Goal: Task Accomplishment & Management: Use online tool/utility

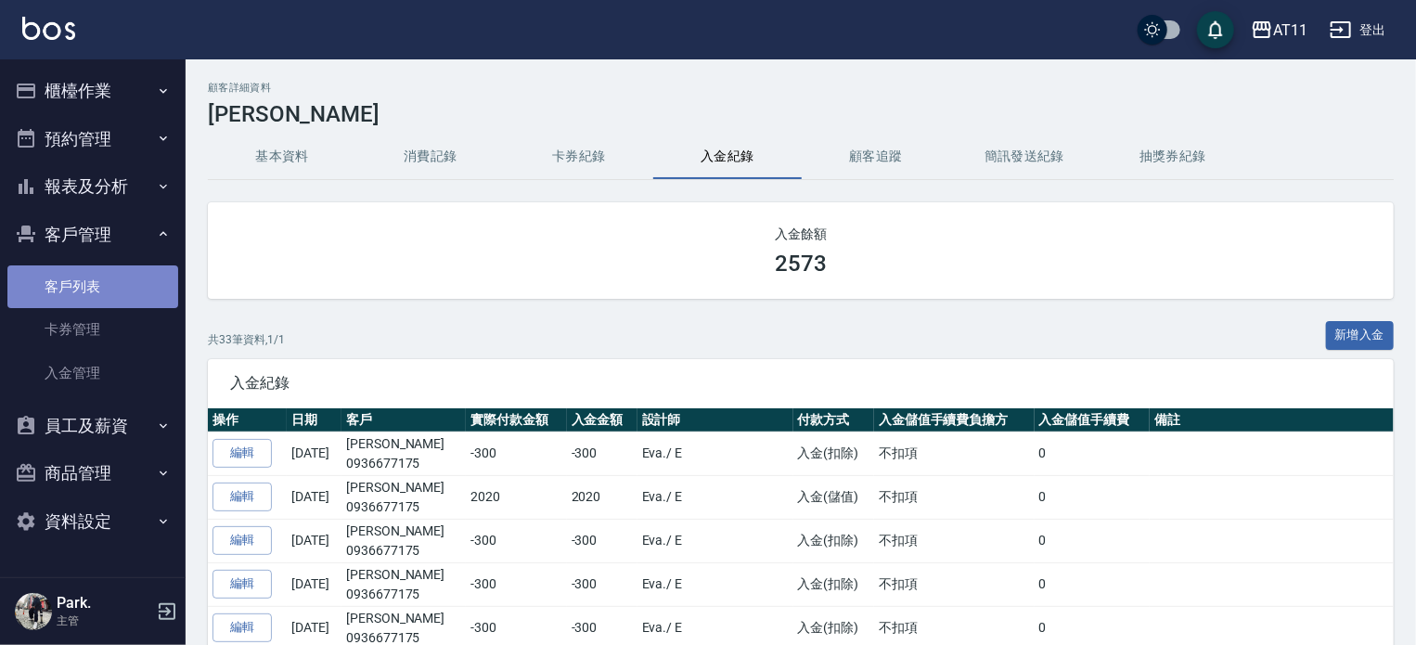
drag, startPoint x: 81, startPoint y: 285, endPoint x: 89, endPoint y: 297, distance: 14.7
click at [81, 285] on link "客戶列表" at bounding box center [92, 286] width 171 height 43
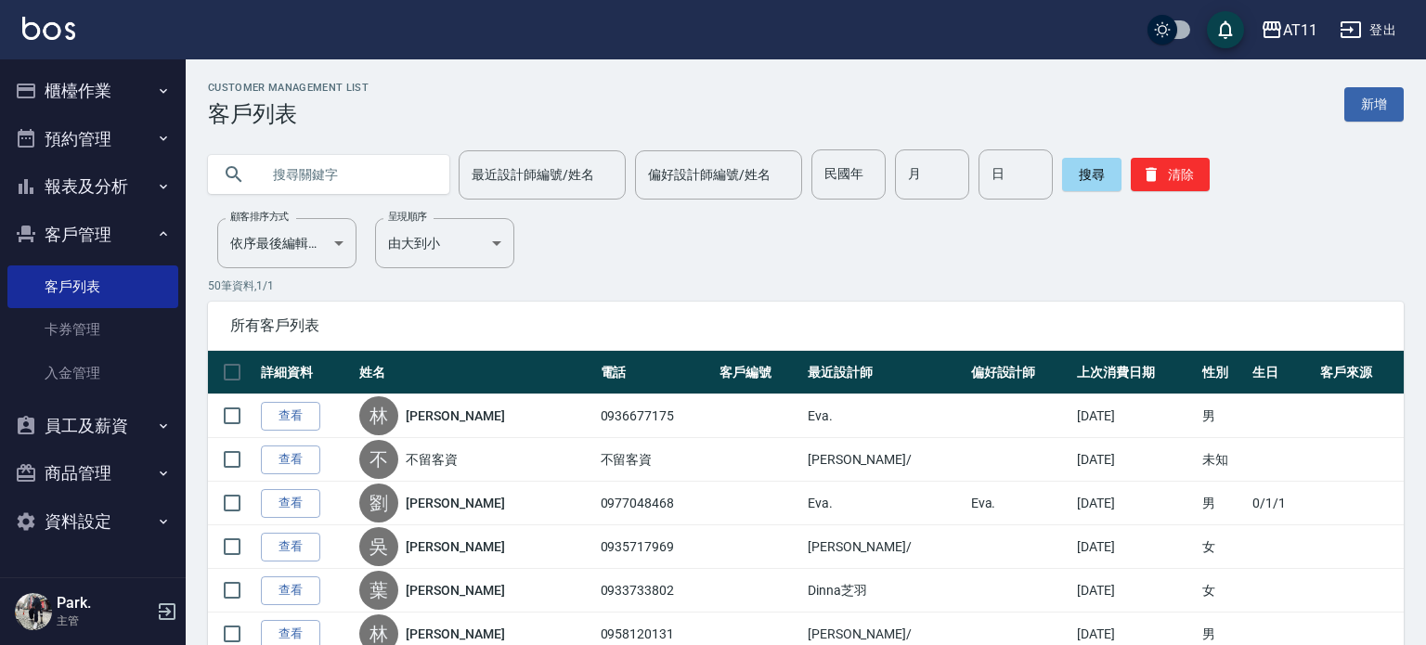
click at [294, 177] on input "text" at bounding box center [347, 174] width 174 height 50
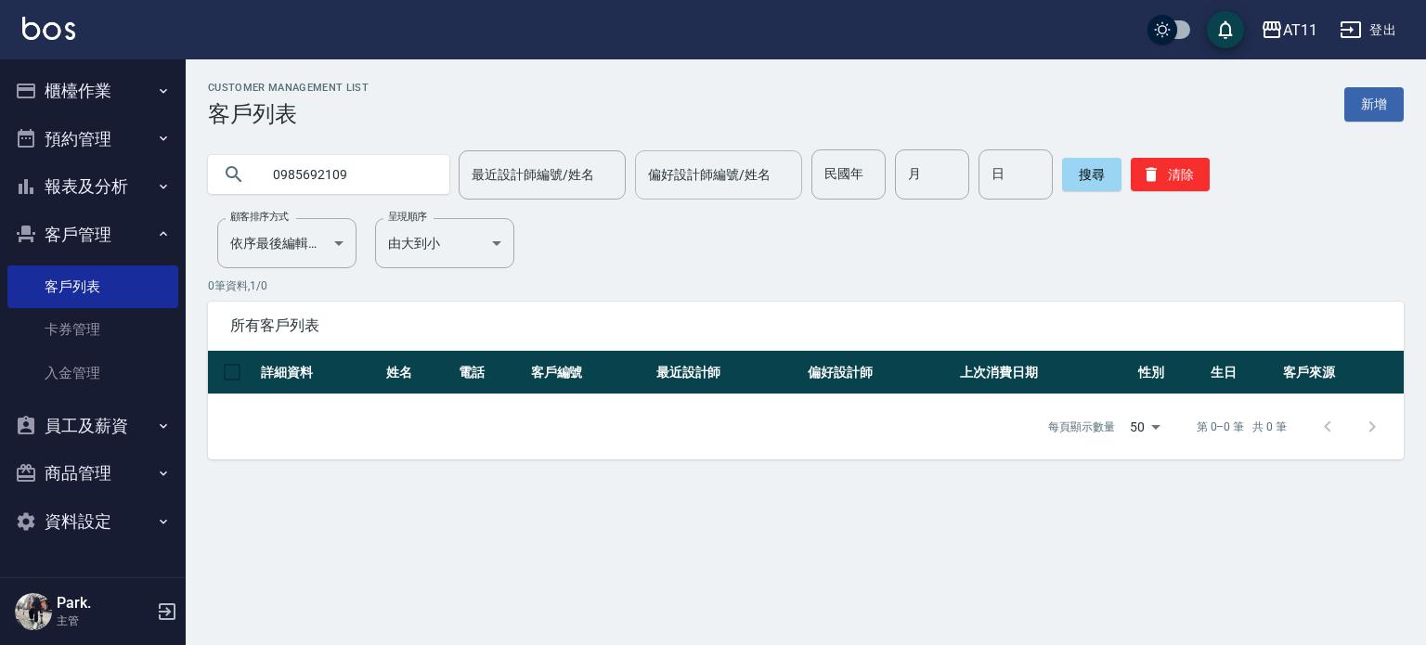
type input "0985692109"
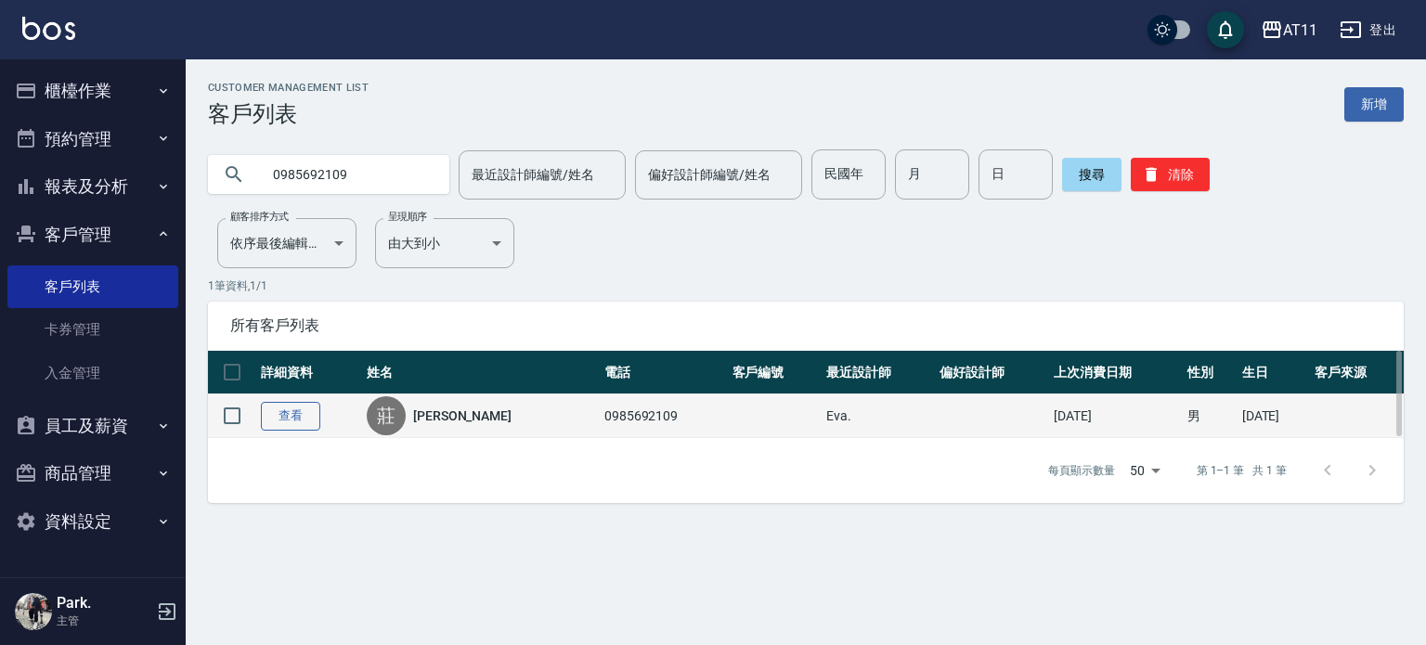
click at [298, 411] on link "查看" at bounding box center [290, 416] width 59 height 29
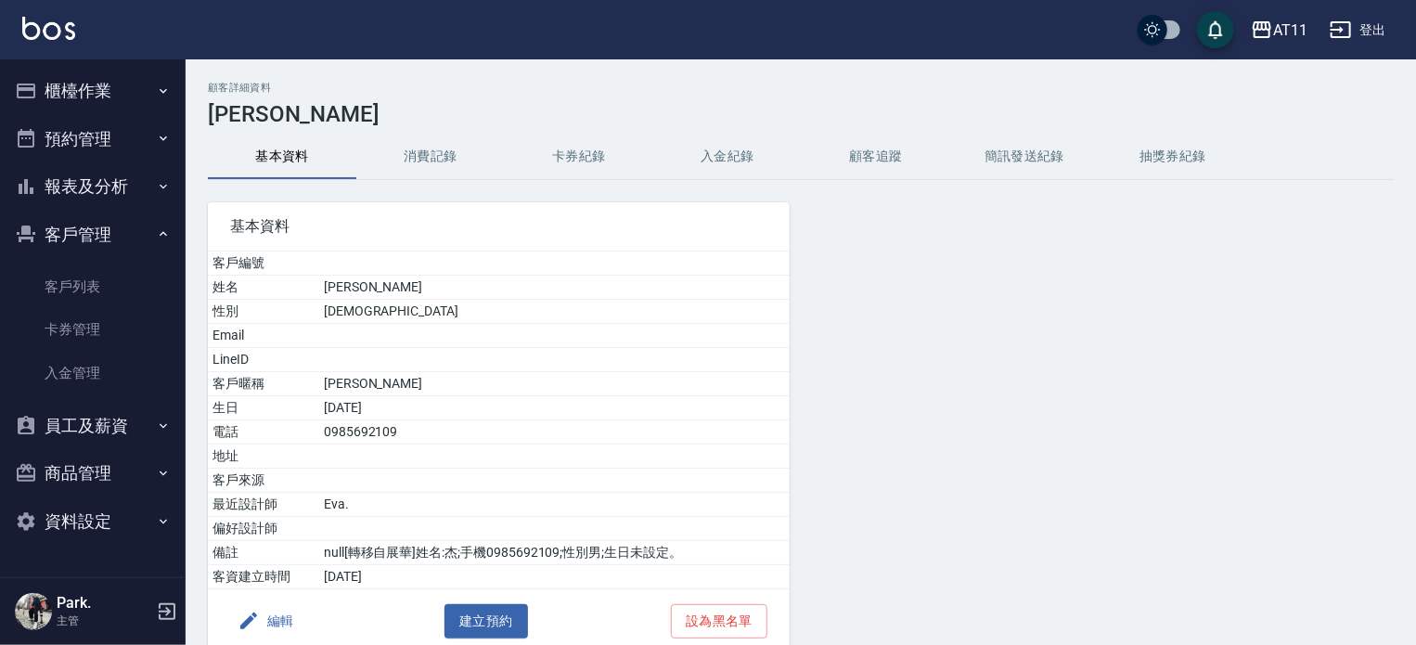
click at [728, 154] on button "入金紀錄" at bounding box center [727, 157] width 149 height 45
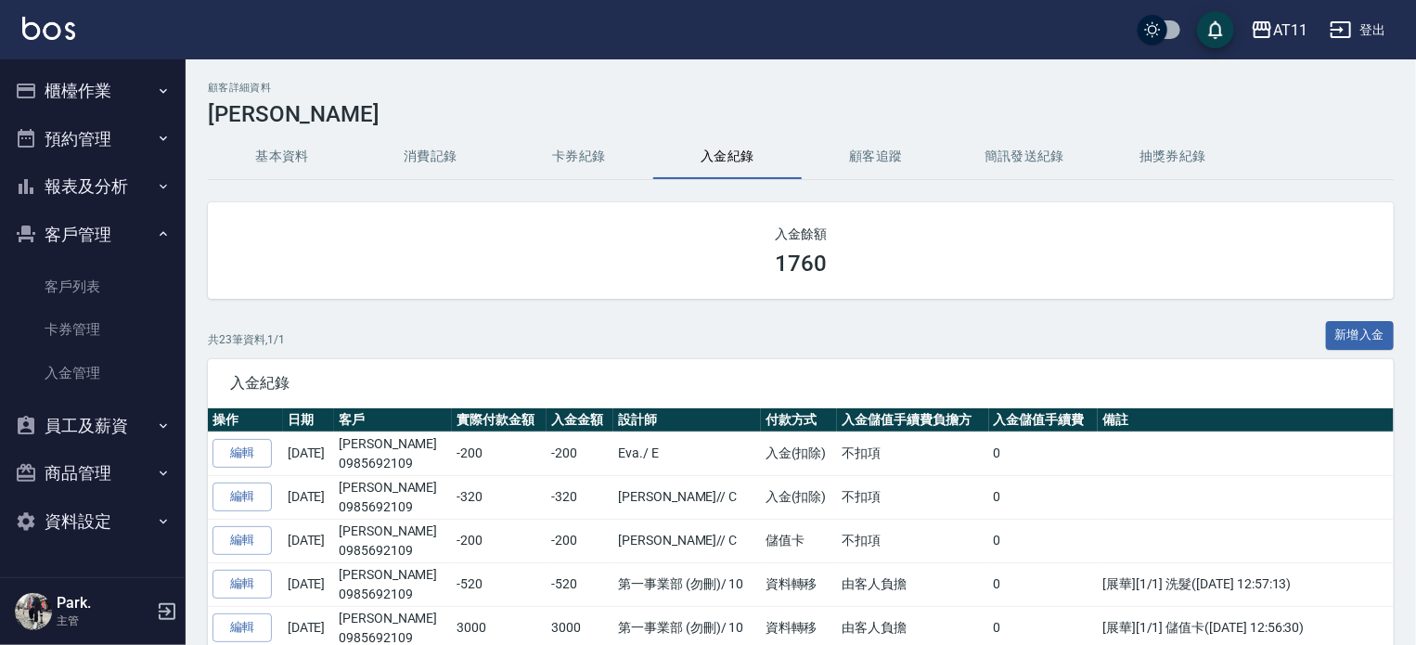
scroll to position [93, 0]
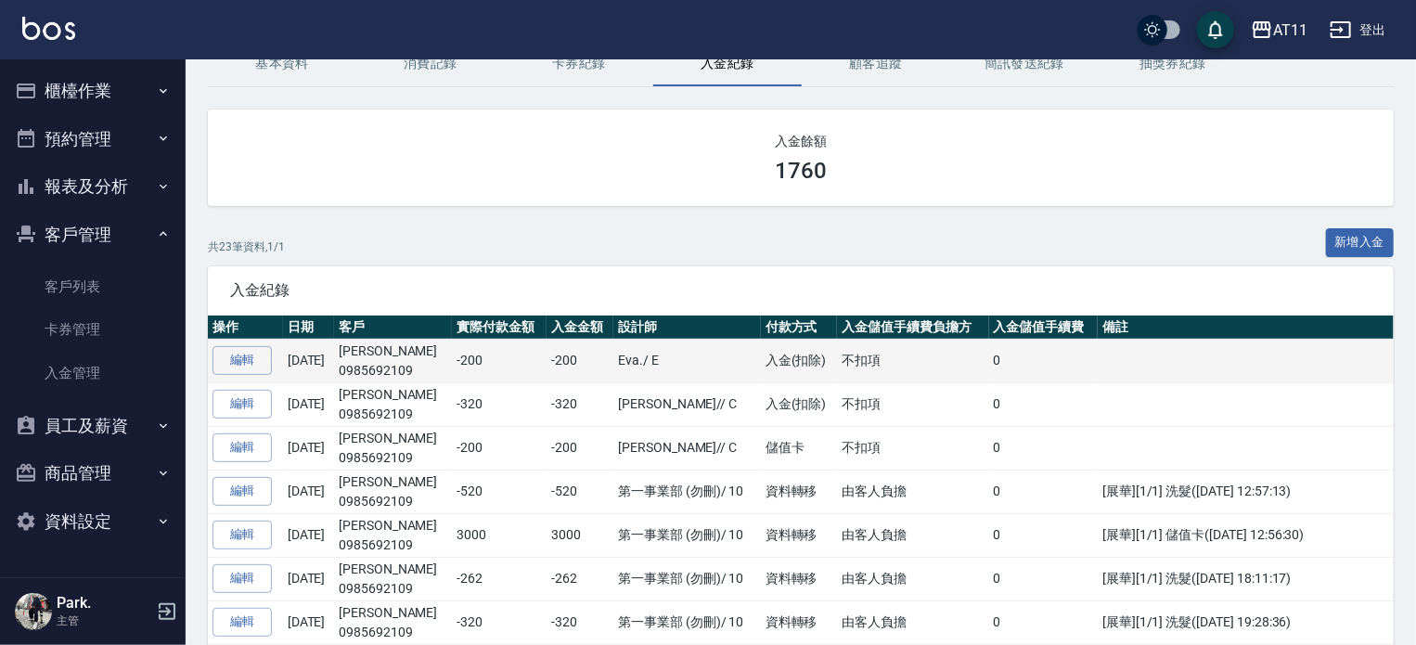
drag, startPoint x: 621, startPoint y: 355, endPoint x: 767, endPoint y: 360, distance: 145.8
click at [767, 360] on tr "編輯 [DATE] [PERSON_NAME]0985692109 -200 -200 [PERSON_NAME]. / E 入金(扣除) 不扣項 0" at bounding box center [801, 361] width 1186 height 44
click at [708, 350] on td "[PERSON_NAME]. / E" at bounding box center [688, 361] width 148 height 44
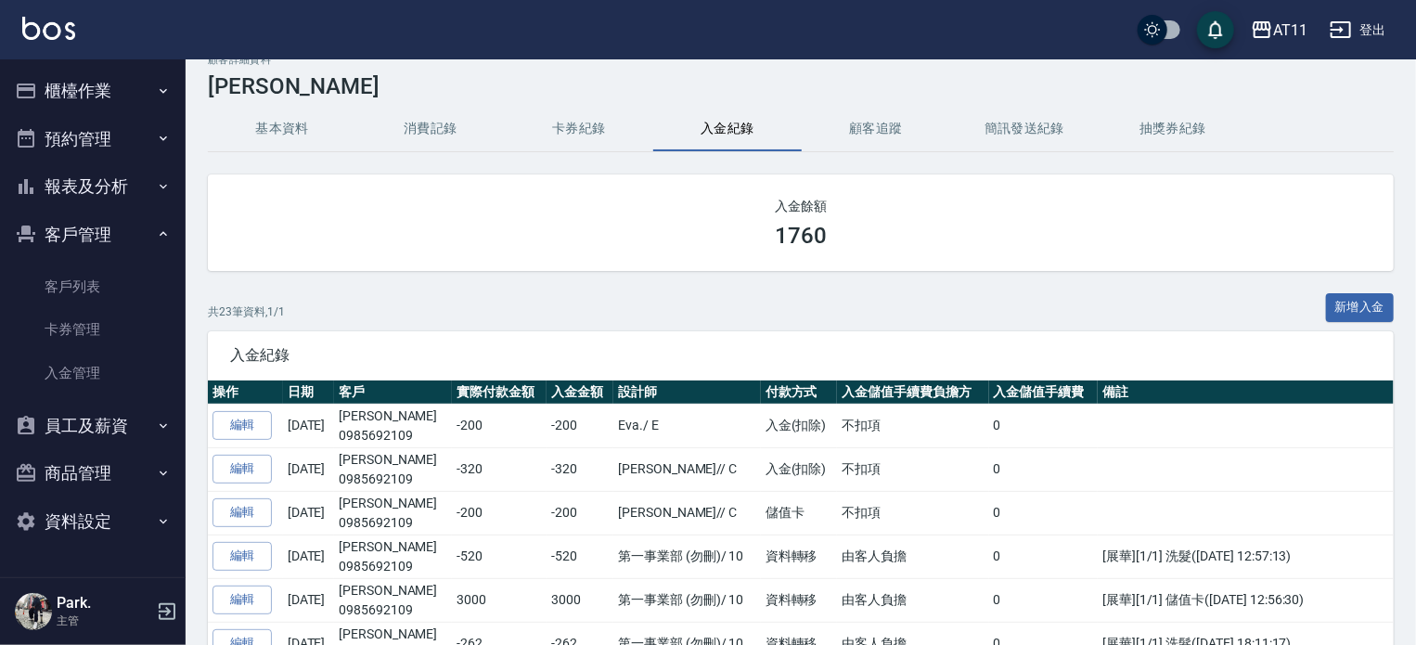
scroll to position [0, 0]
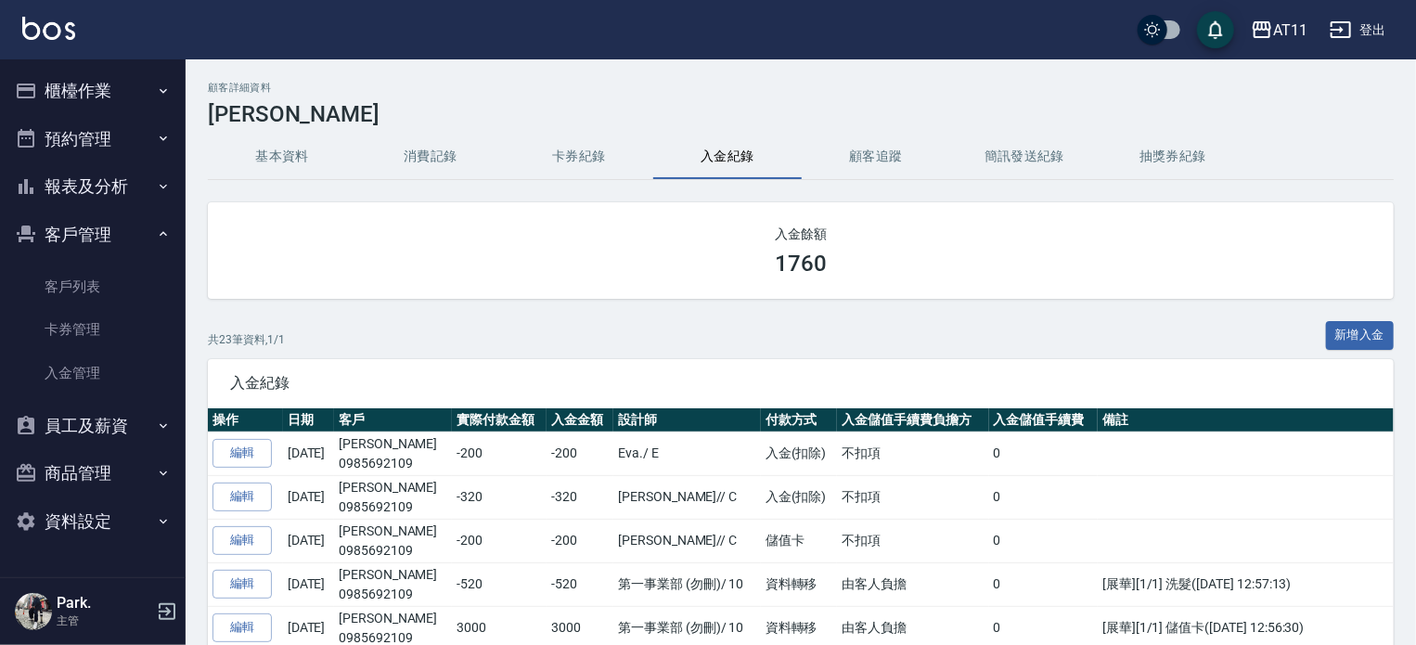
click at [292, 152] on button "基本資料" at bounding box center [282, 157] width 149 height 45
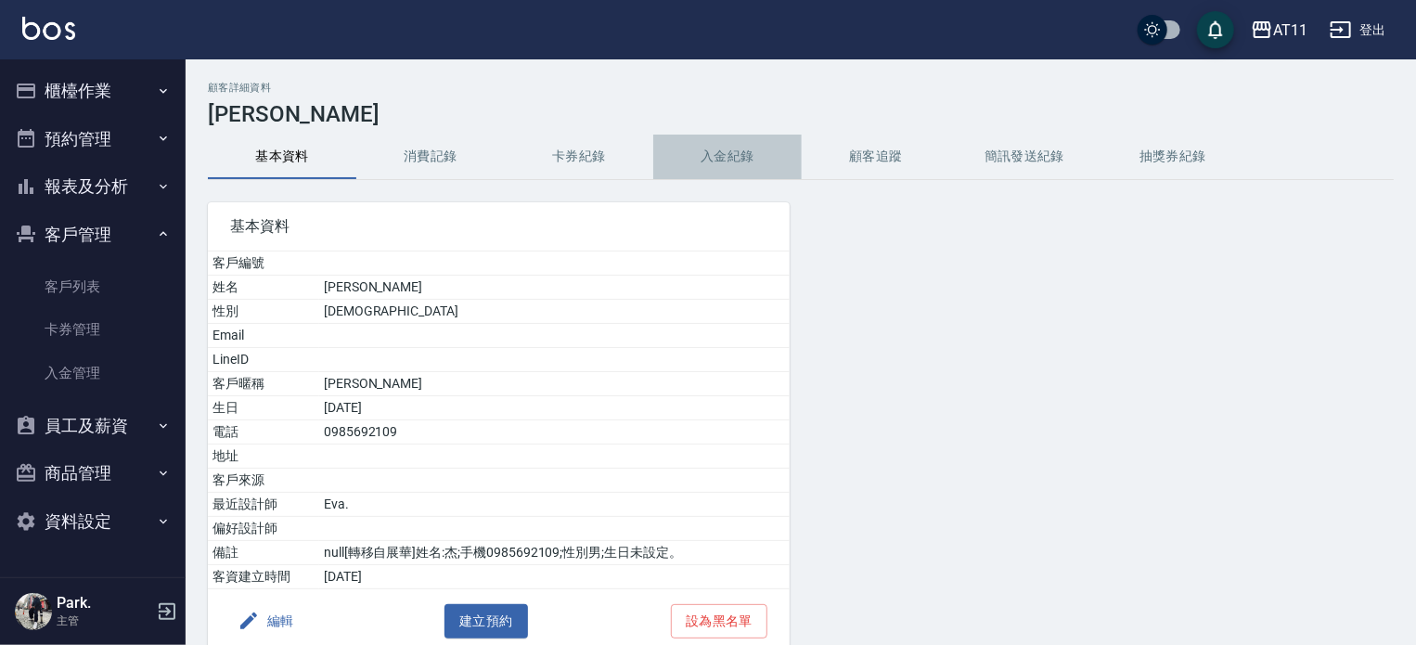
click at [744, 138] on button "入金紀錄" at bounding box center [727, 157] width 149 height 45
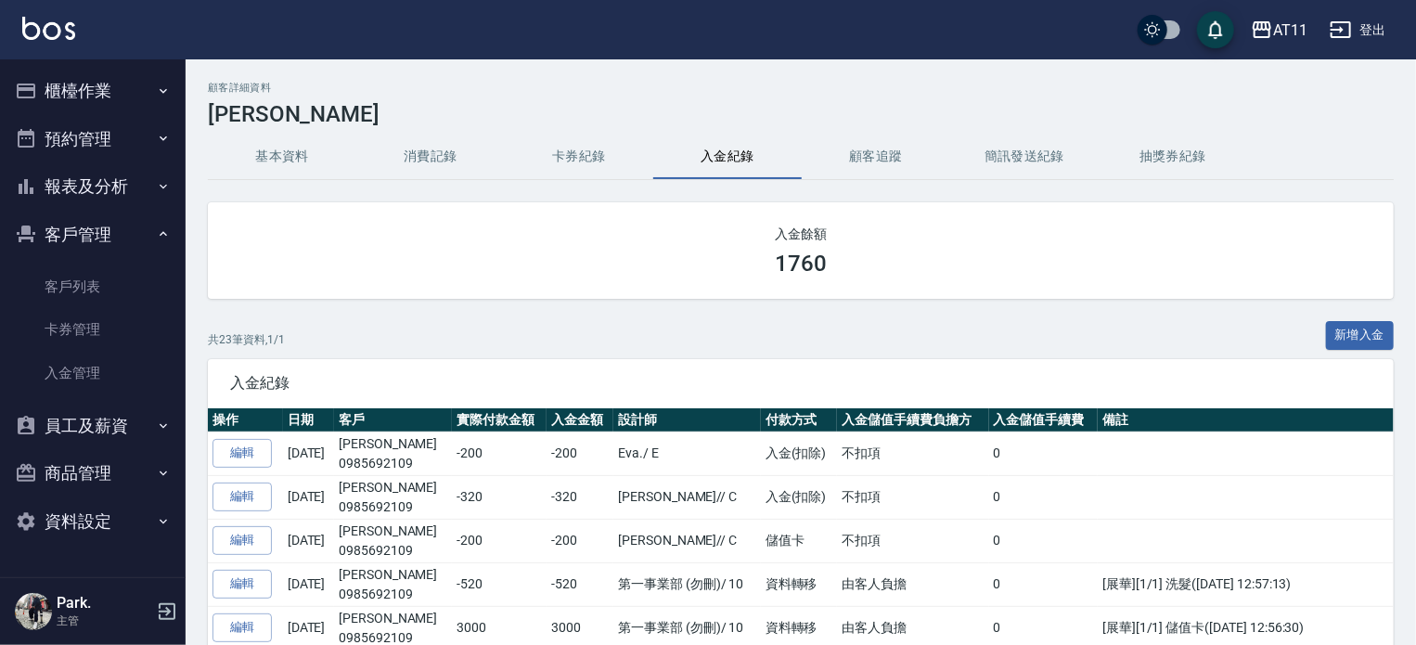
click at [267, 166] on button "基本資料" at bounding box center [282, 157] width 149 height 45
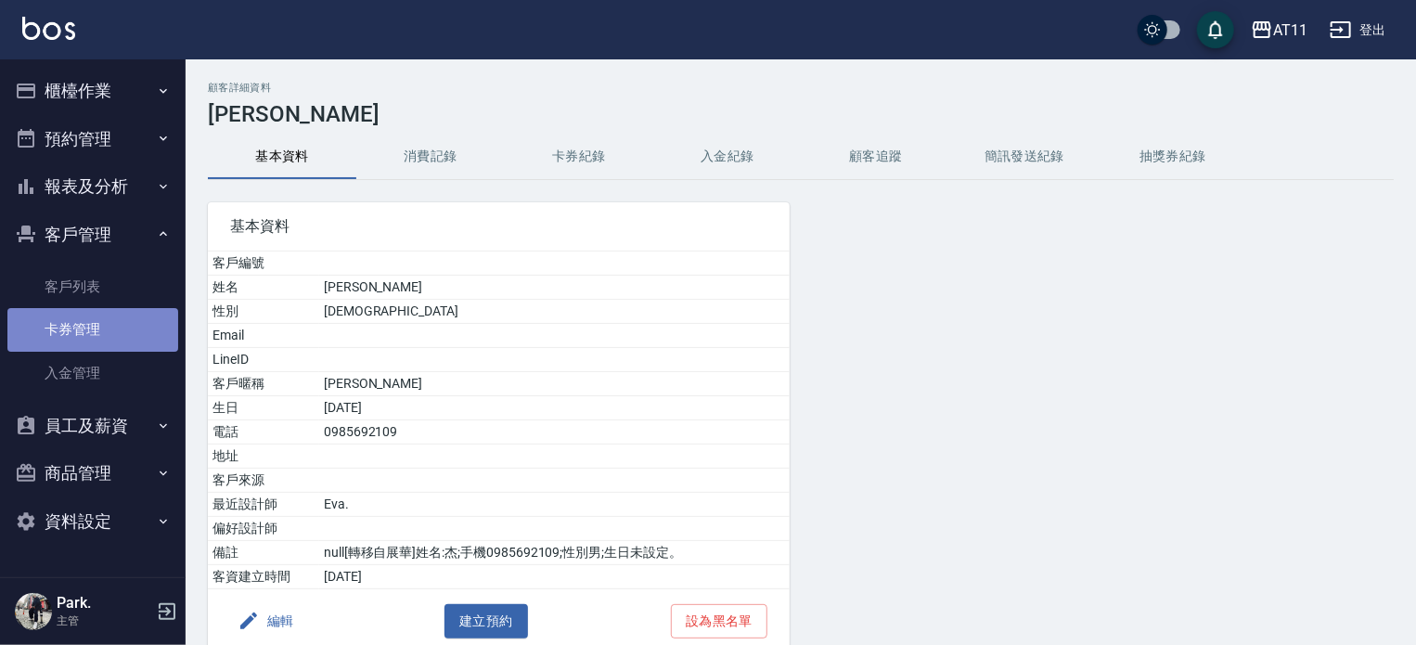
click at [100, 349] on link "卡券管理" at bounding box center [92, 329] width 171 height 43
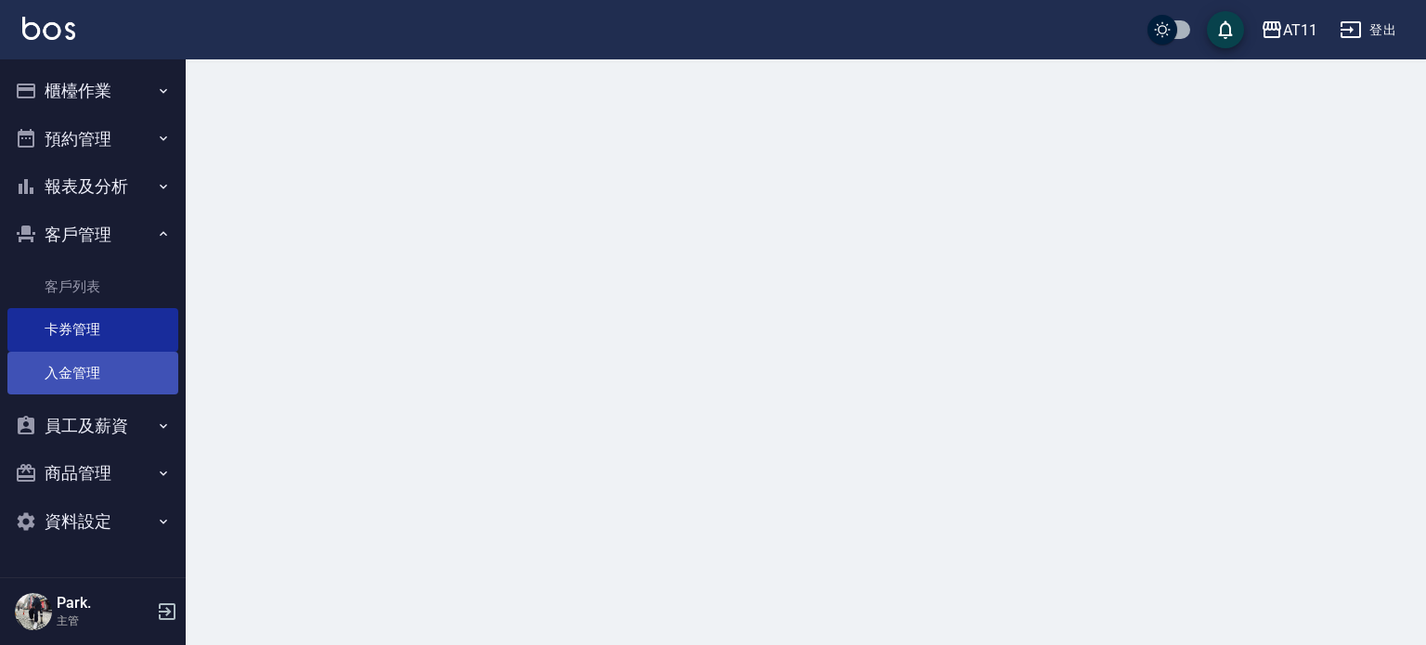
click at [97, 377] on link "入金管理" at bounding box center [92, 373] width 171 height 43
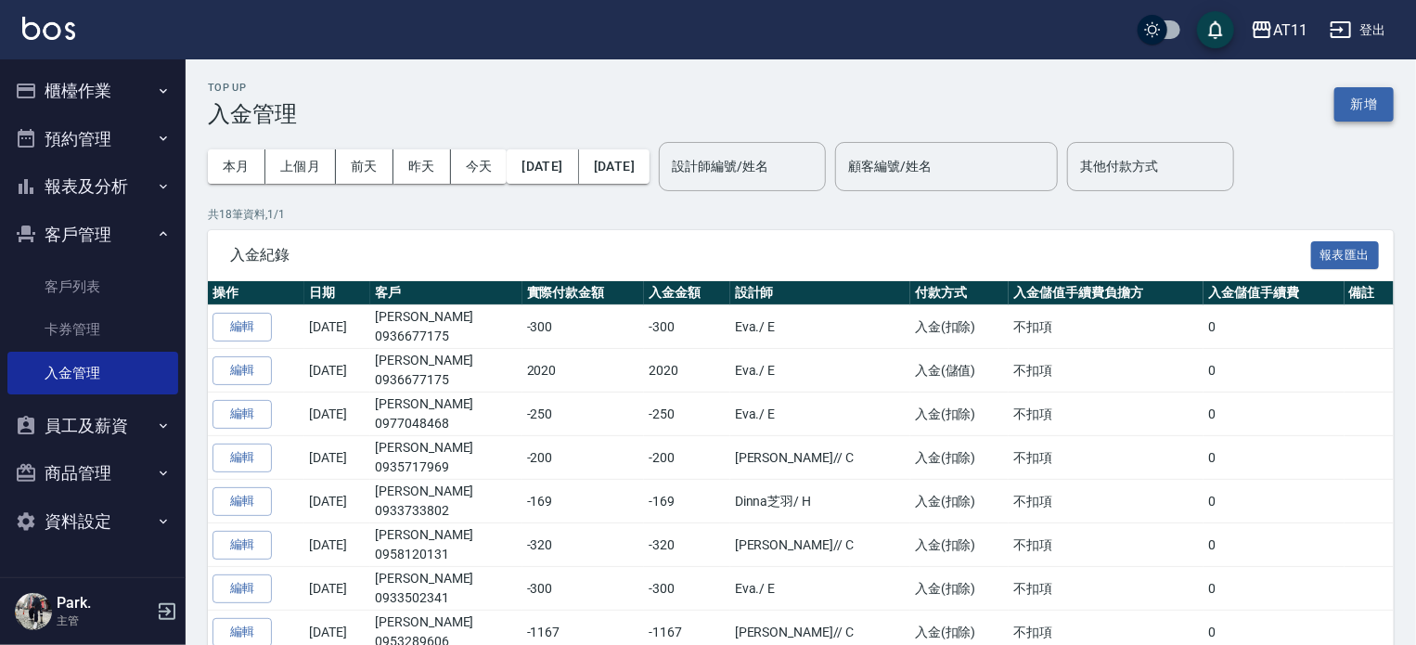
click at [1375, 110] on button "新增" at bounding box center [1364, 104] width 59 height 34
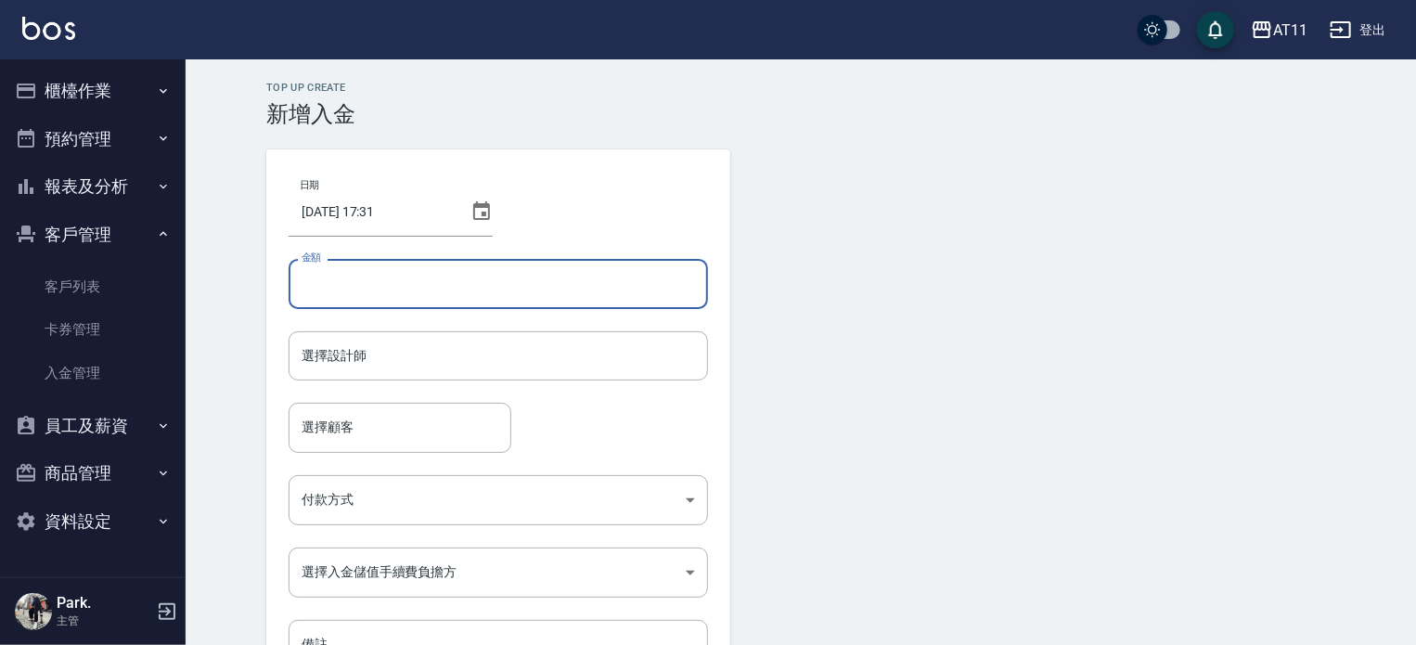
click at [553, 288] on input "金額" at bounding box center [499, 284] width 420 height 50
type input "-820"
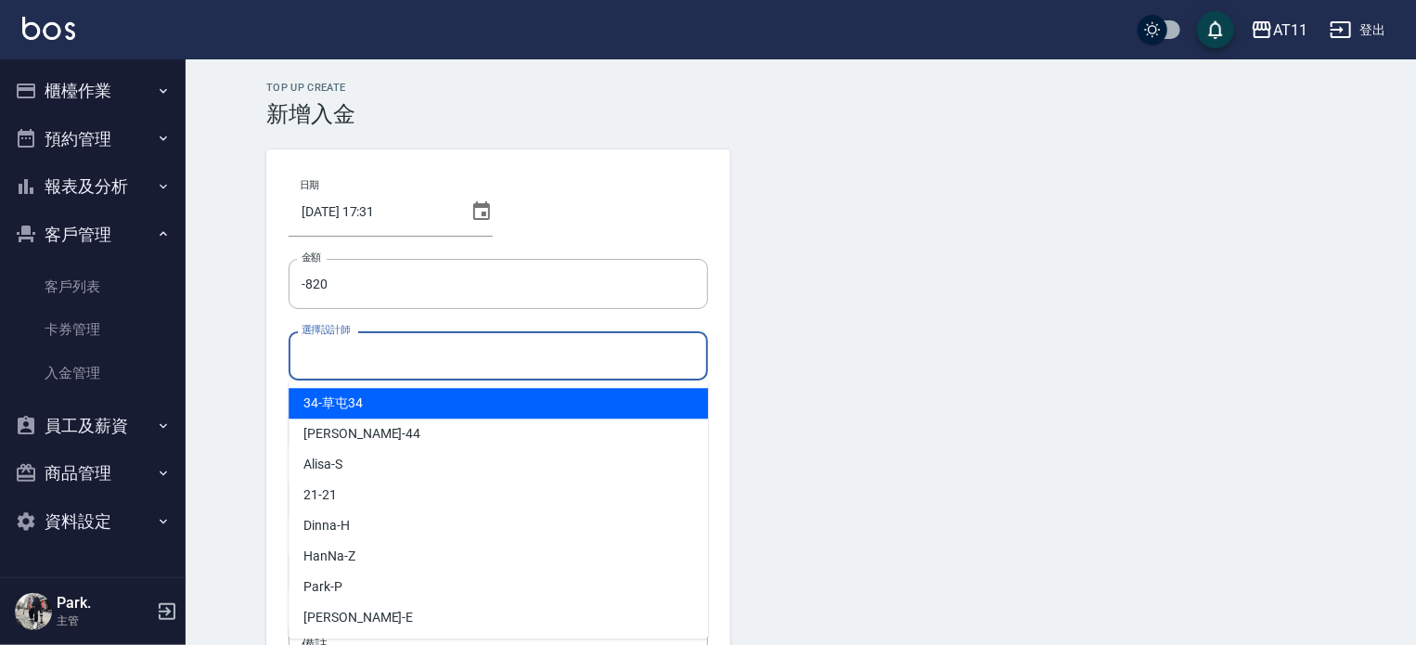
click at [497, 359] on input "選擇設計師" at bounding box center [498, 356] width 403 height 32
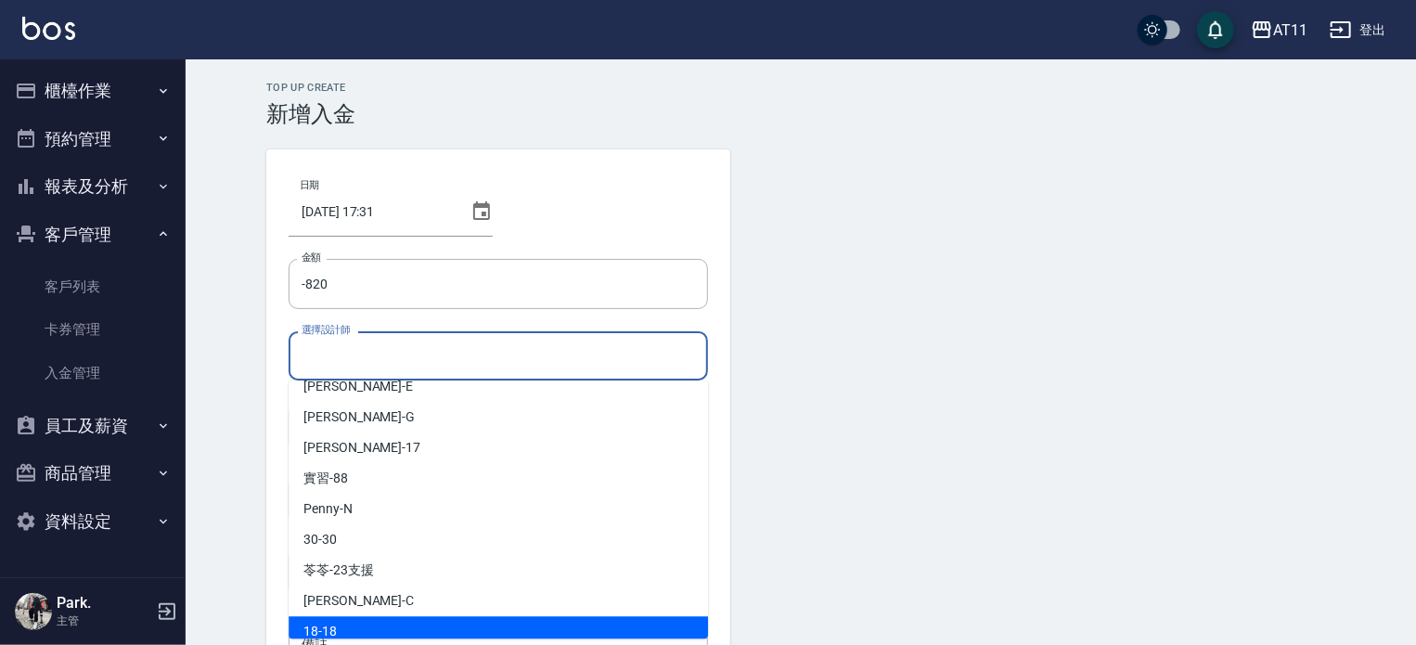
scroll to position [277, 0]
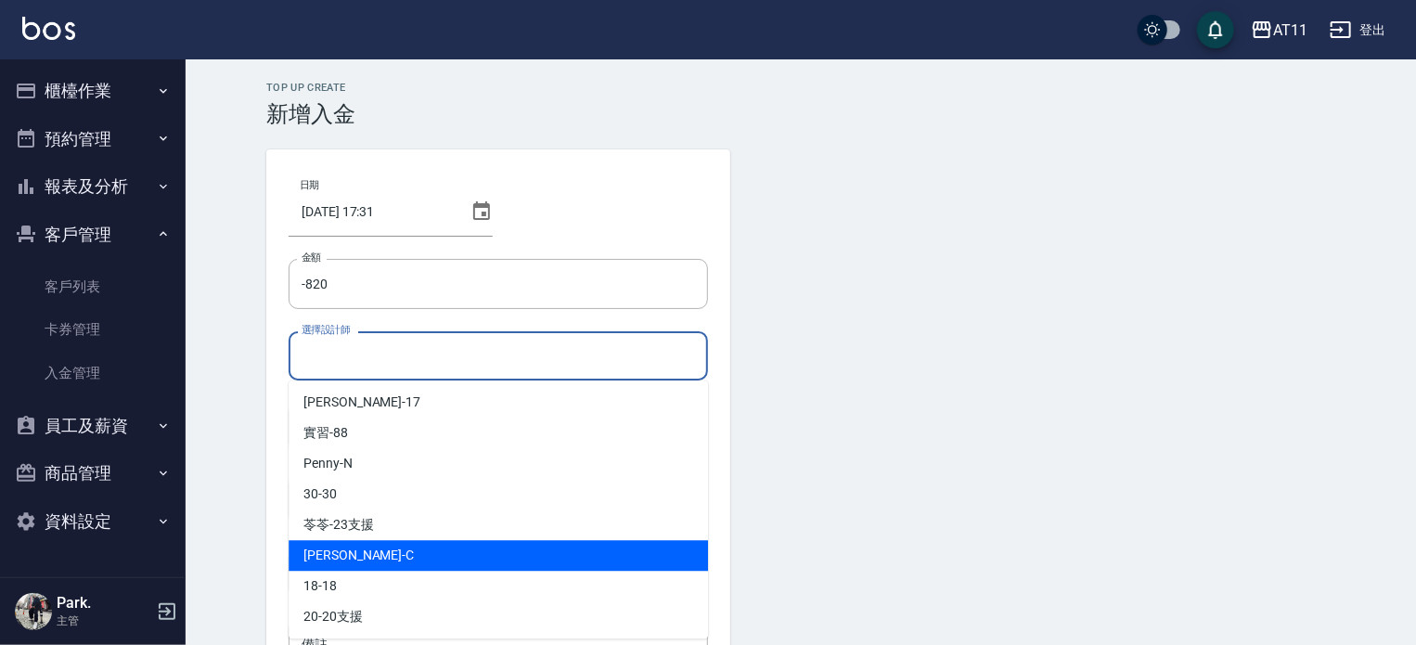
click at [401, 556] on div "[PERSON_NAME]" at bounding box center [499, 555] width 420 height 31
type input "[PERSON_NAME]"
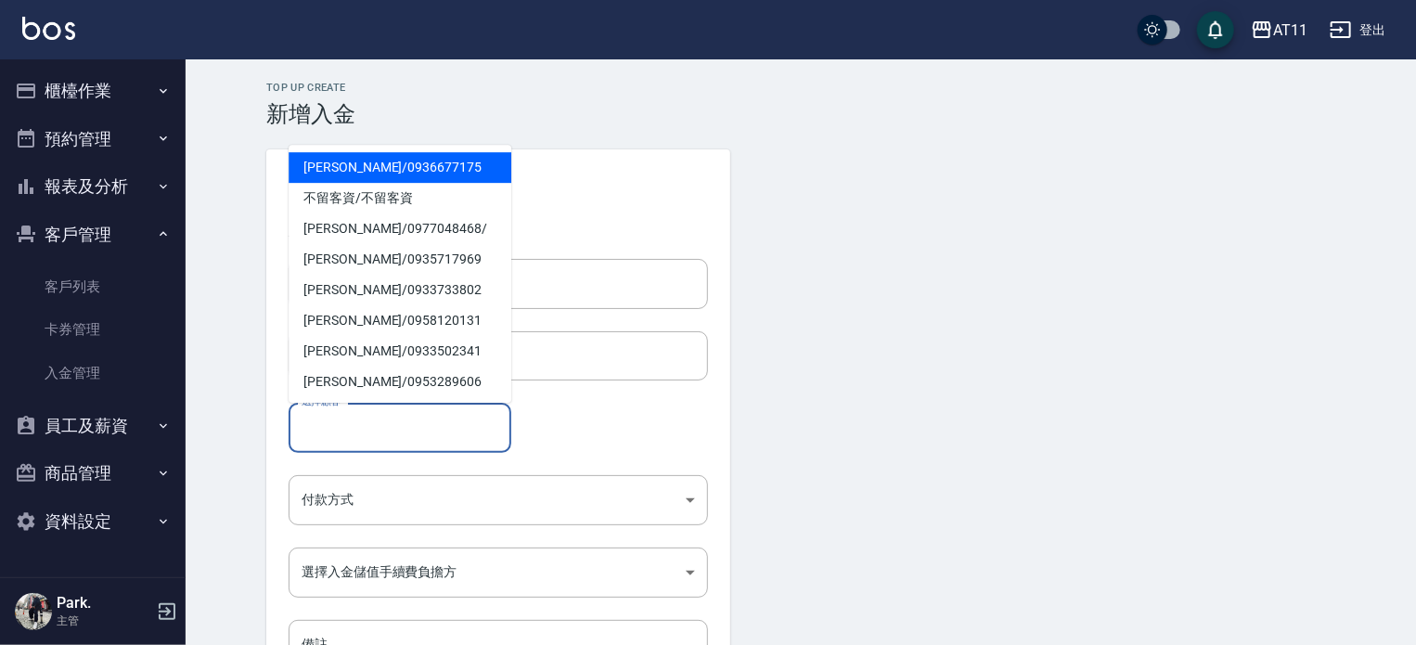
click at [371, 420] on input "選擇顧客" at bounding box center [400, 427] width 206 height 32
click at [341, 155] on span "[PERSON_NAME]/ 0985692109" at bounding box center [400, 167] width 223 height 31
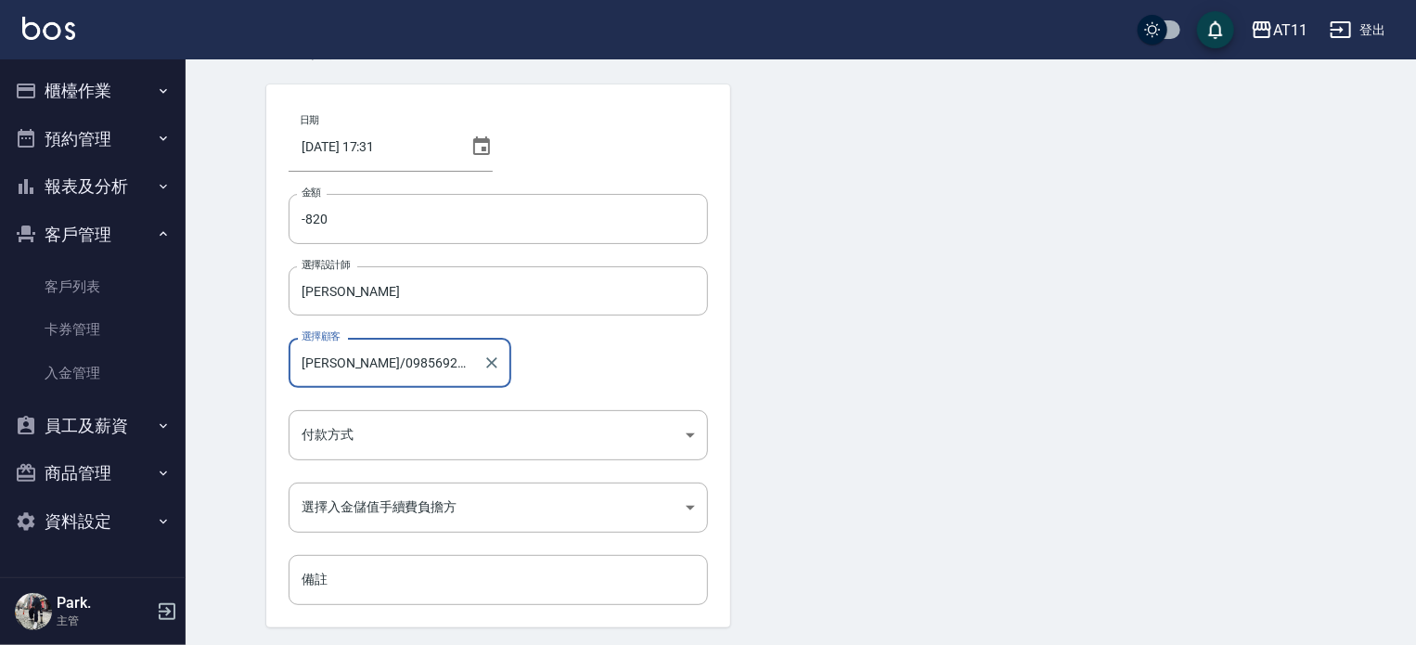
scroll to position [125, 0]
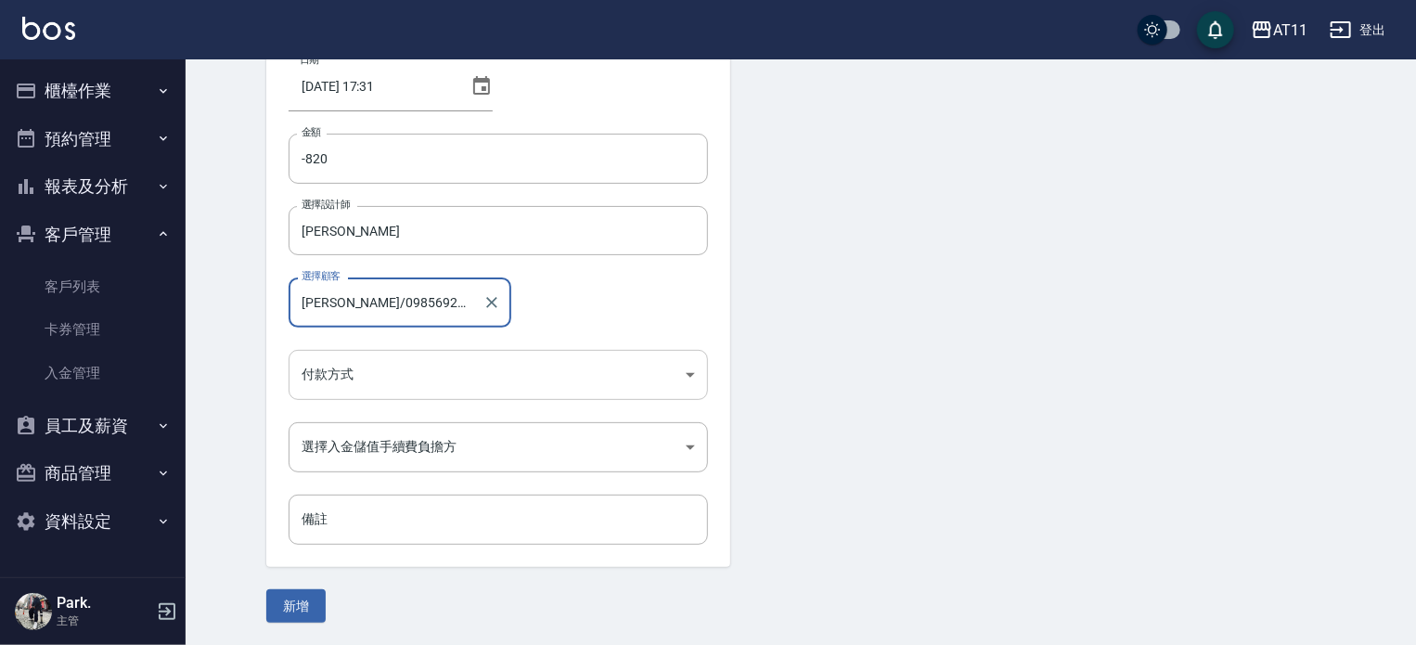
type input "[PERSON_NAME]/0985692109"
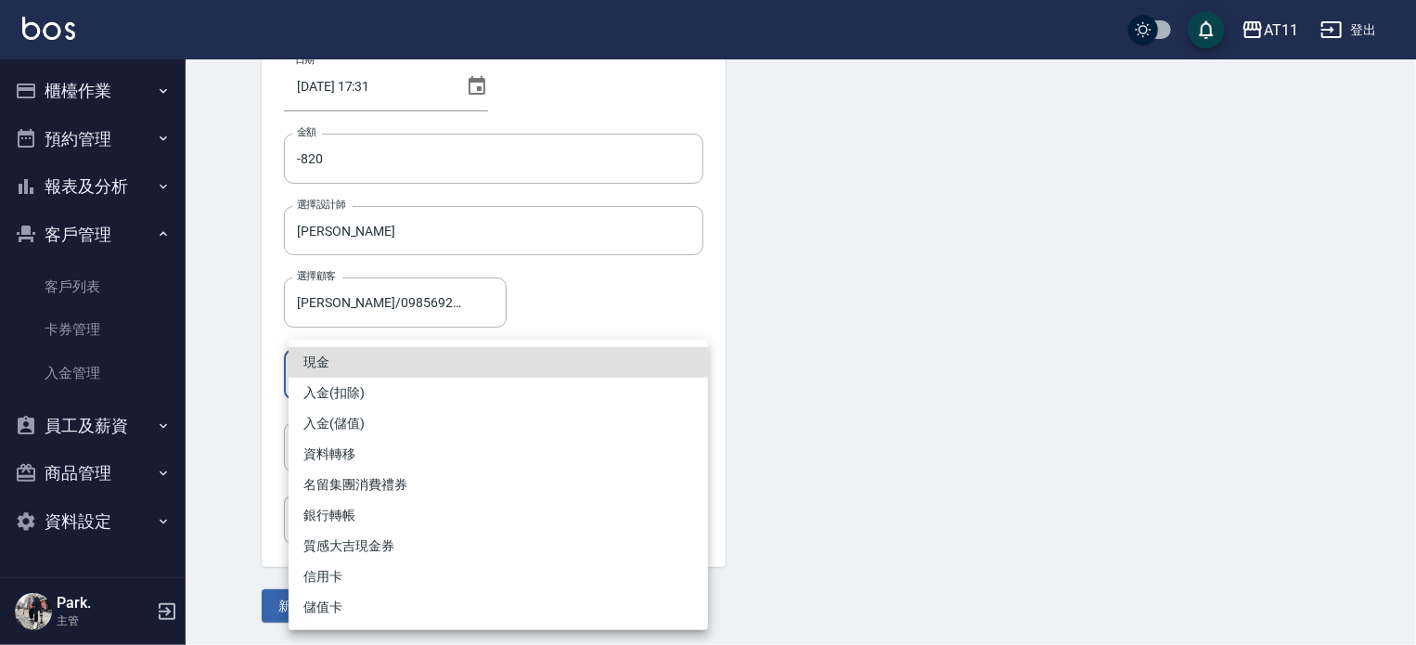
click at [386, 385] on body "AT11 登出 櫃檯作業 打帳單 帳單列表 現金收支登錄 材料自購登錄 每日結帳 排班表 現場電腦打卡 掃碼打卡 預約管理 預約管理 單日預約紀錄 單週預約紀…" at bounding box center [708, 260] width 1416 height 770
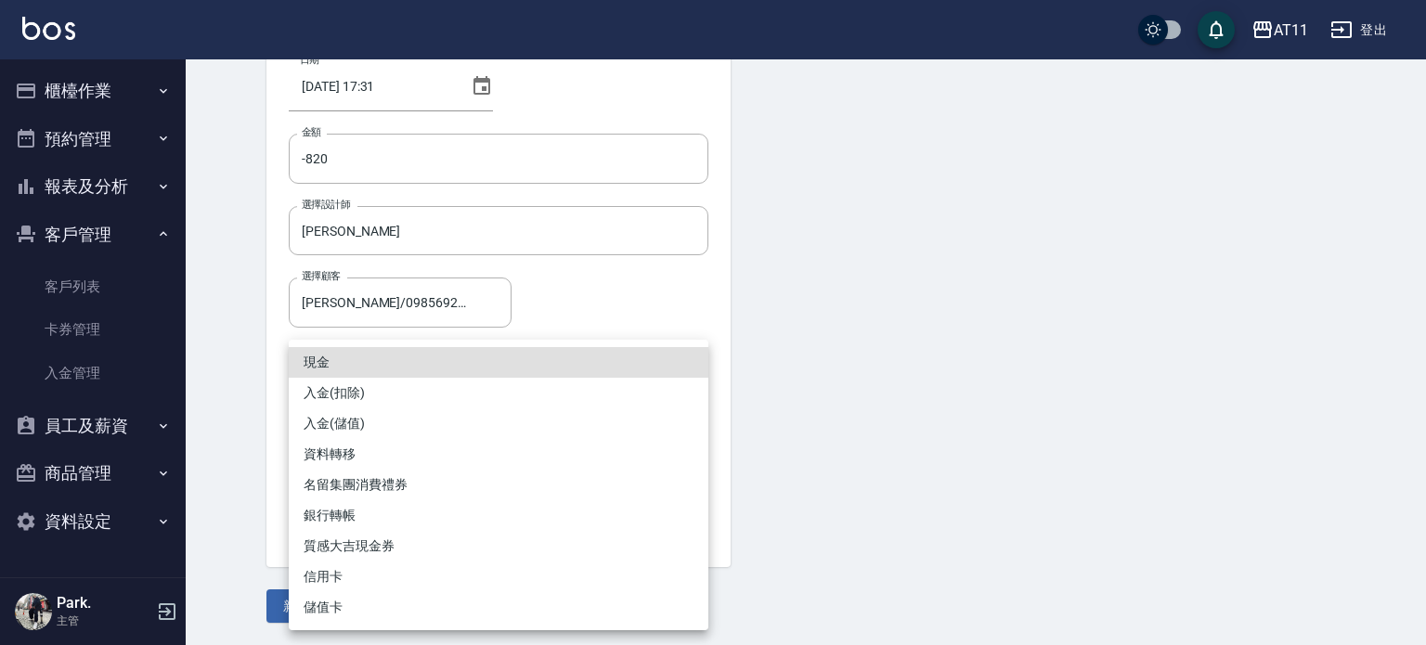
click at [386, 393] on li "入金(扣除)" at bounding box center [499, 393] width 420 height 31
type input "入金(扣除)"
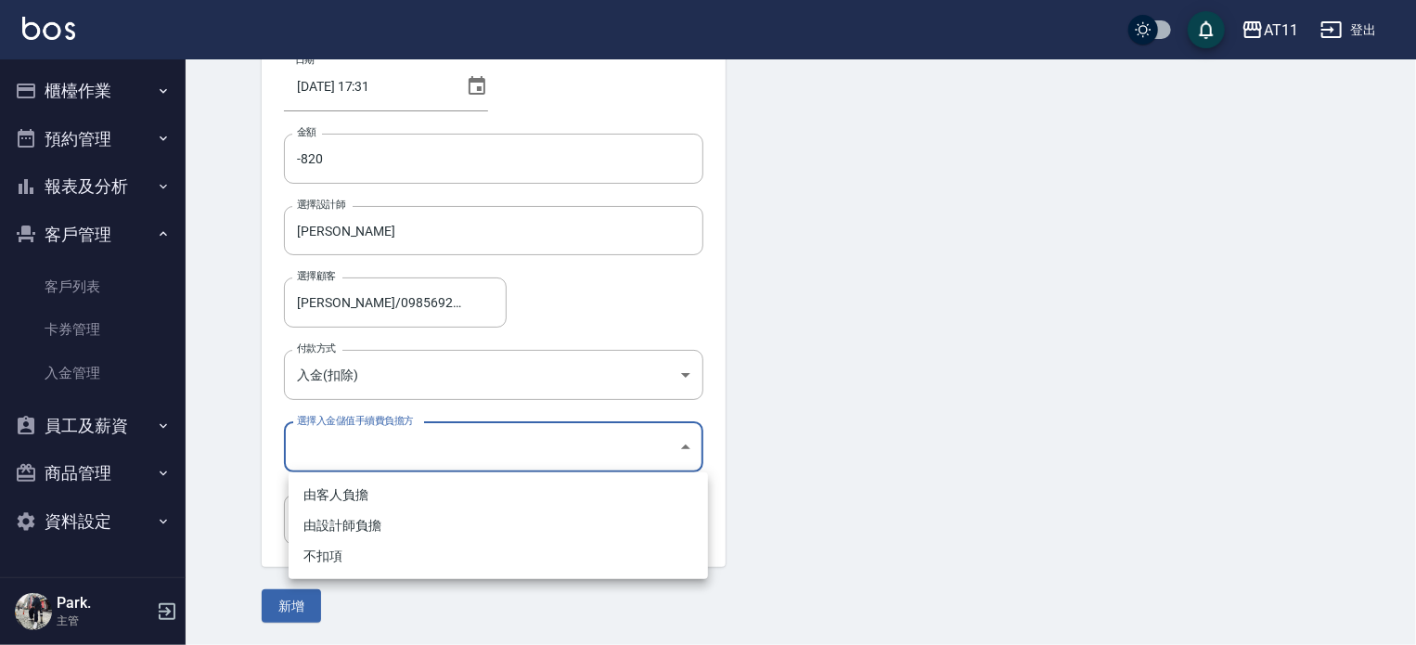
click at [341, 468] on body "AT11 登出 櫃檯作業 打帳單 帳單列表 現金收支登錄 材料自購登錄 每日結帳 排班表 現場電腦打卡 掃碼打卡 預約管理 預約管理 單日預約紀錄 單週預約紀…" at bounding box center [708, 260] width 1416 height 770
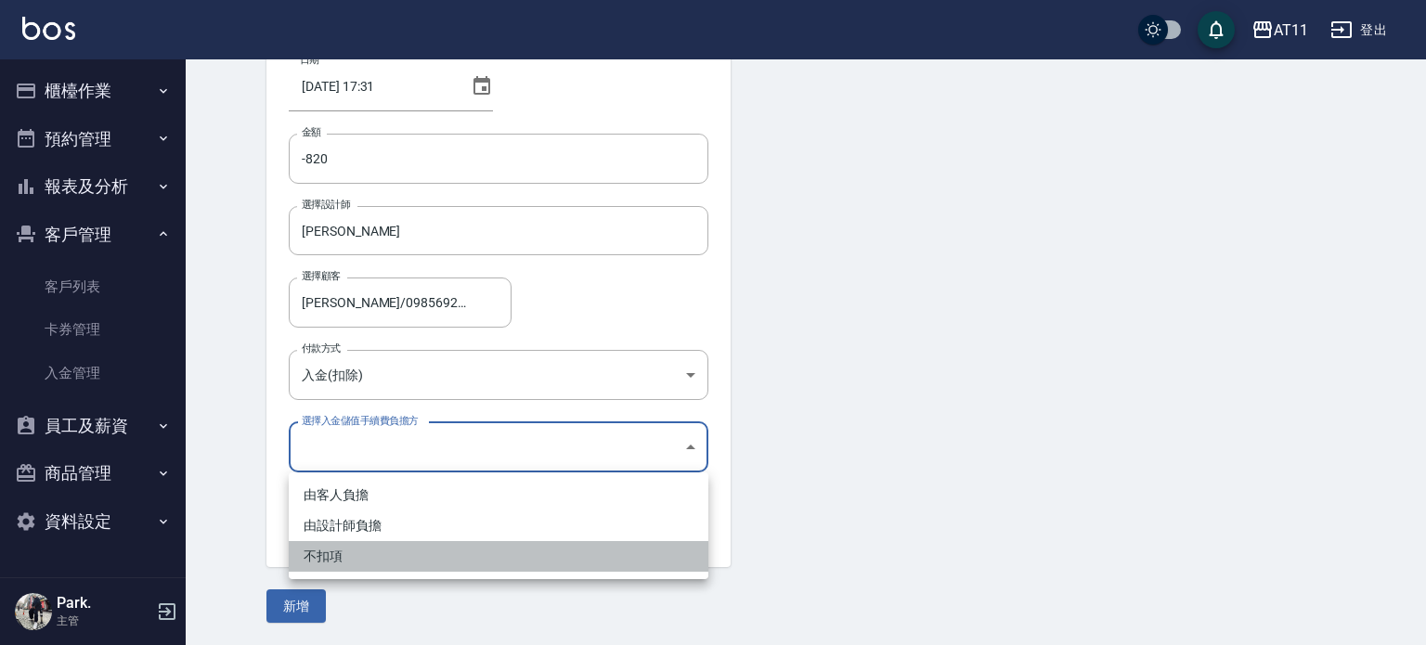
click at [342, 555] on li "不扣項" at bounding box center [499, 556] width 420 height 31
type input "WITHOUTHANDLINGFEE"
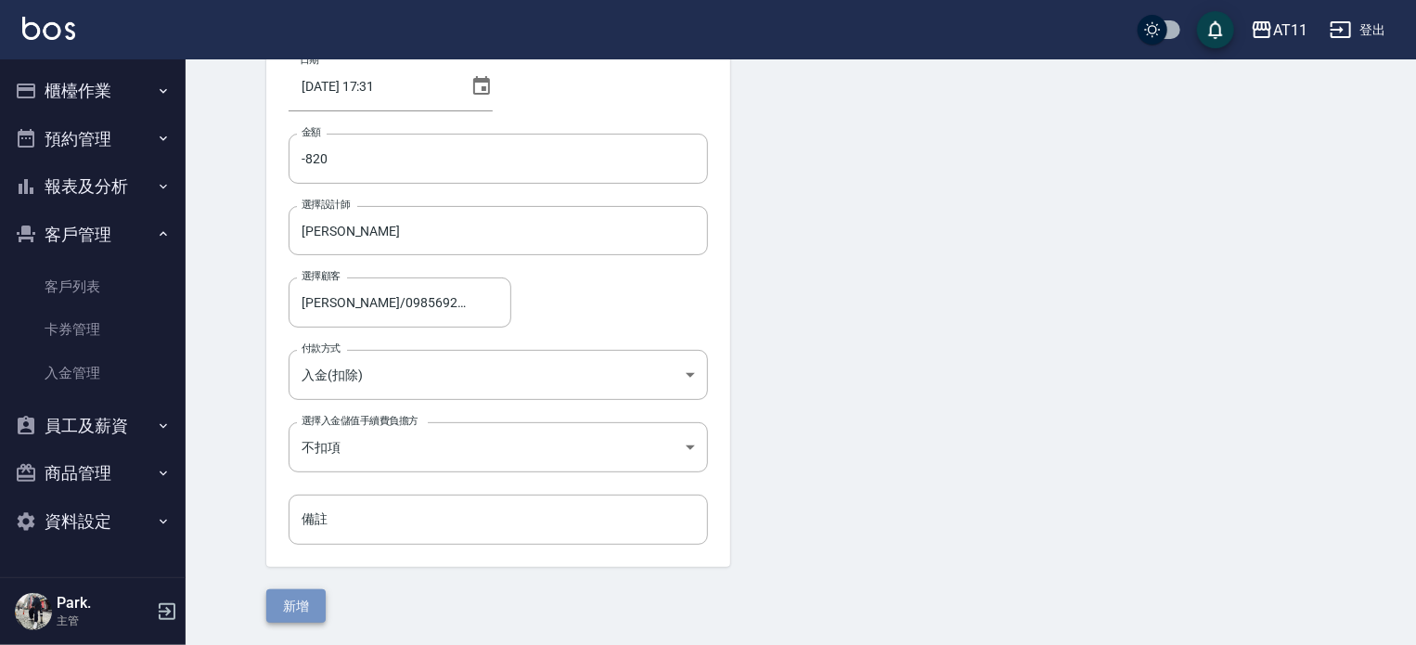
click at [298, 601] on button "新增" at bounding box center [295, 606] width 59 height 34
